Goal: Task Accomplishment & Management: Manage account settings

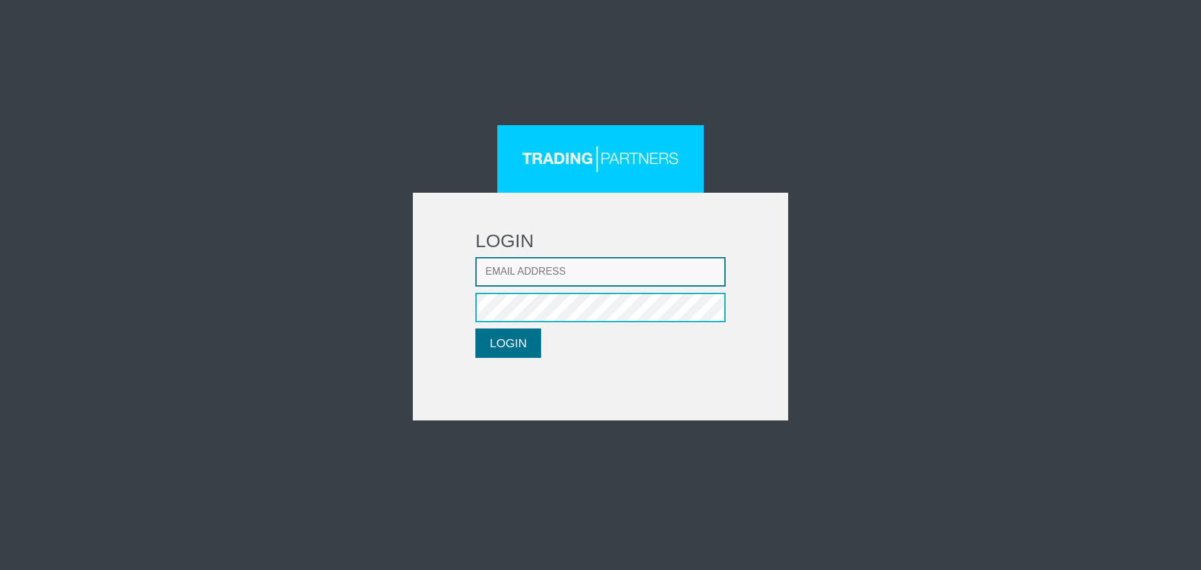
type input "[EMAIL_ADDRESS][DOMAIN_NAME]"
click at [483, 346] on button "LOGIN" at bounding box center [508, 342] width 66 height 29
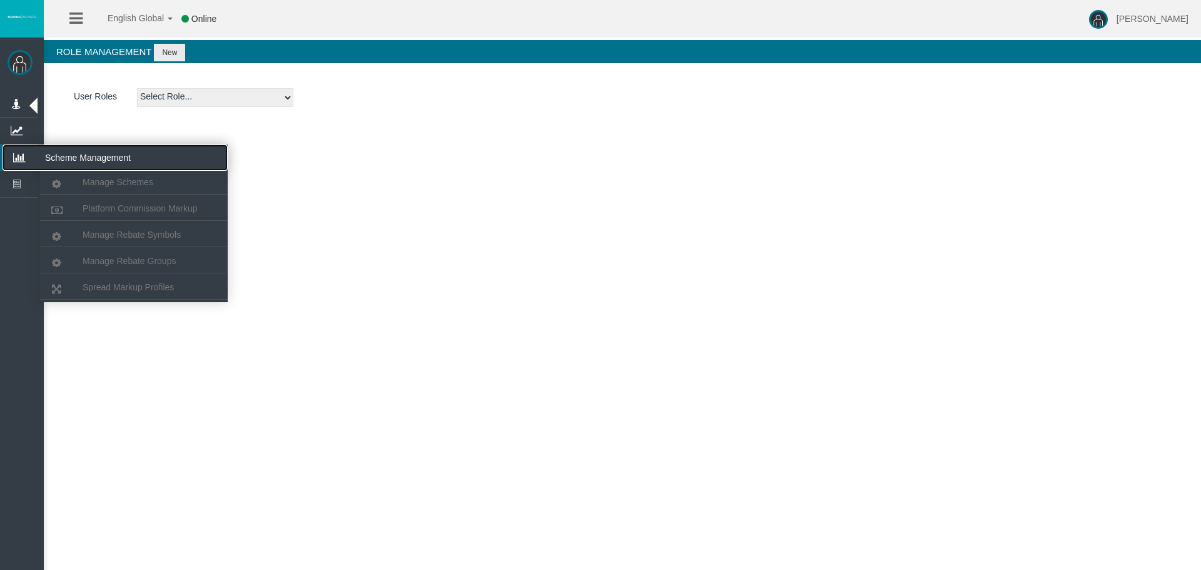
click at [31, 155] on icon at bounding box center [19, 157] width 33 height 26
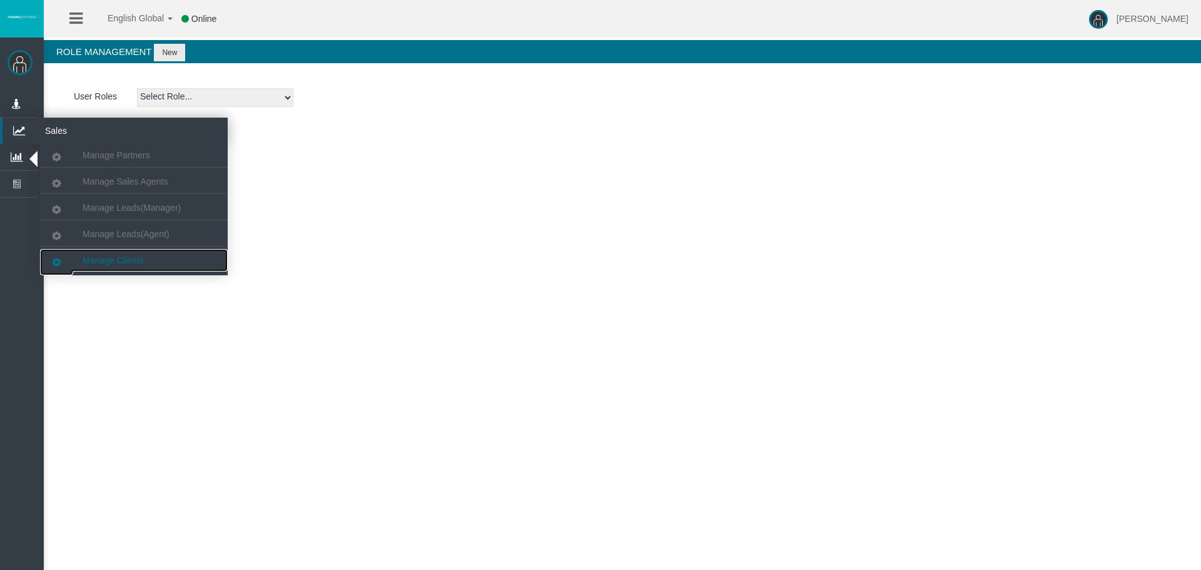
click at [129, 265] on link "Manage Clients" at bounding box center [134, 260] width 188 height 23
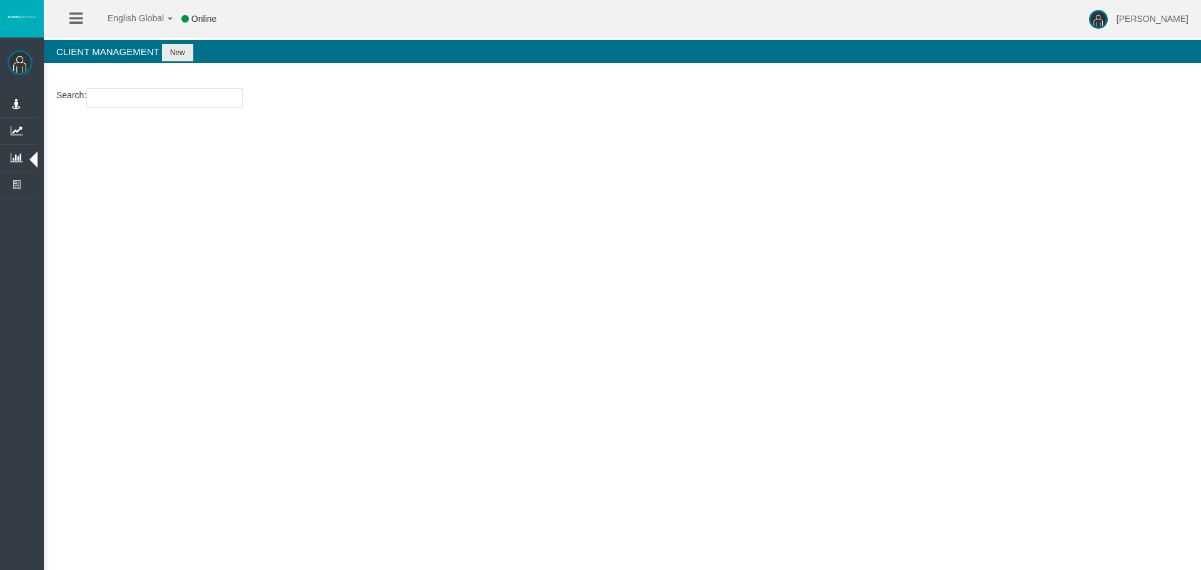
click at [135, 93] on input "number" at bounding box center [164, 97] width 156 height 19
paste input "15187422"
type input "15187422"
